Goal: Transaction & Acquisition: Book appointment/travel/reservation

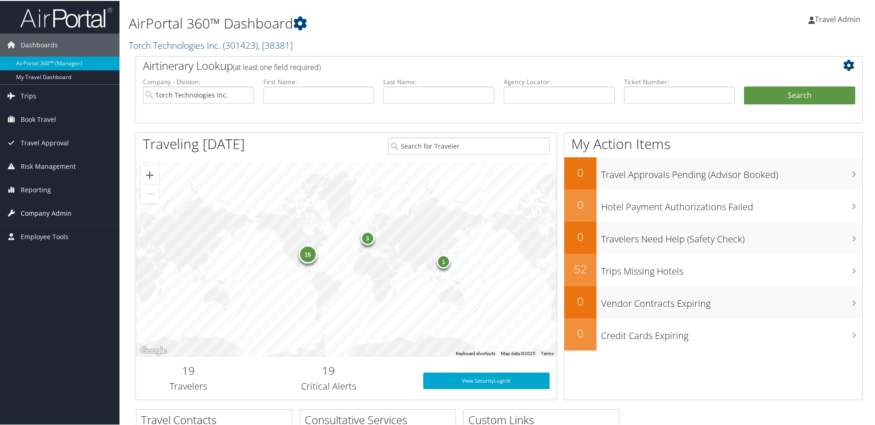
click at [54, 211] on span "Company Admin" at bounding box center [46, 212] width 51 height 23
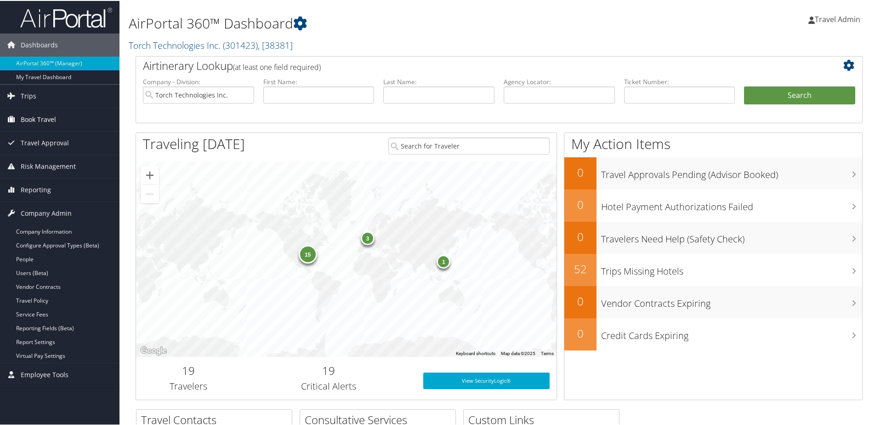
click at [43, 120] on span "Book Travel" at bounding box center [38, 118] width 35 height 23
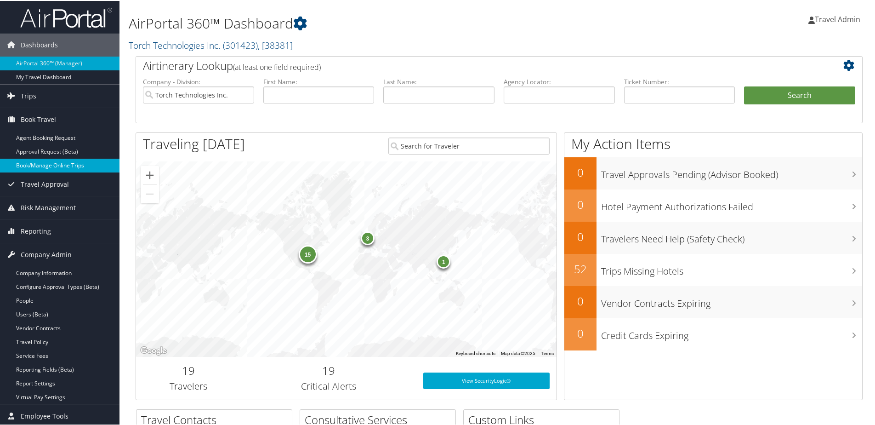
click at [44, 166] on link "Book/Manage Online Trips" at bounding box center [60, 165] width 120 height 14
